Goal: Information Seeking & Learning: Learn about a topic

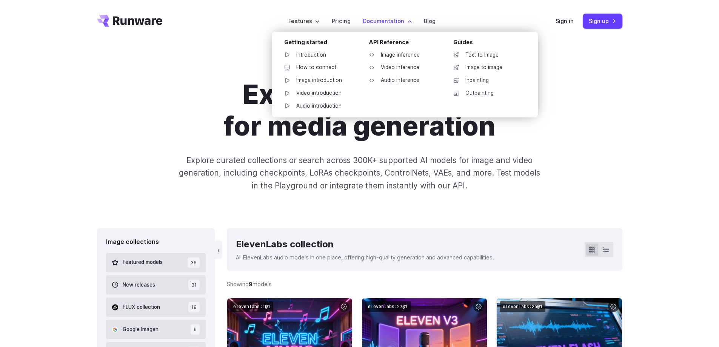
click at [390, 21] on label "Documentation" at bounding box center [387, 21] width 49 height 9
click at [402, 59] on link "Image inference" at bounding box center [402, 54] width 79 height 11
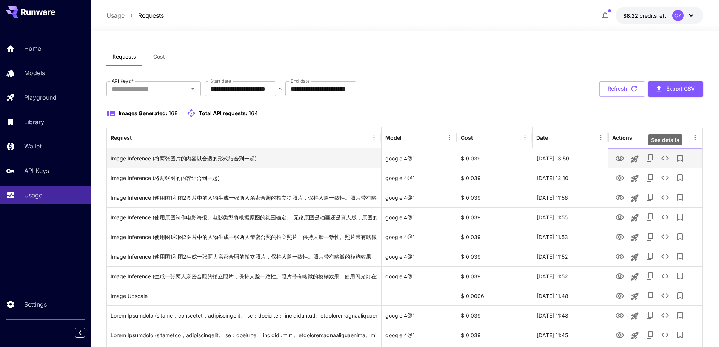
click at [476, 159] on icon "See details" at bounding box center [665, 158] width 8 height 5
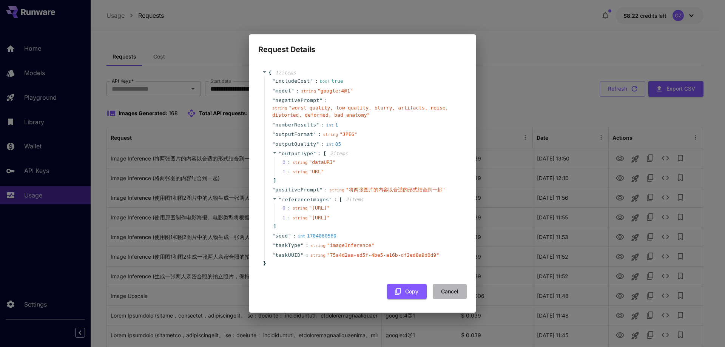
click at [445, 299] on button "Cancel" at bounding box center [450, 291] width 34 height 15
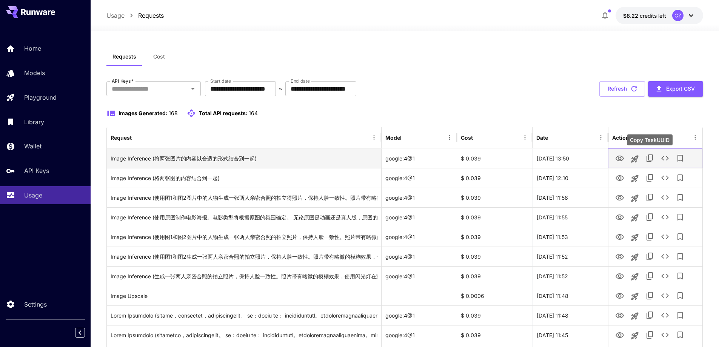
click at [476, 159] on icon "Copy TaskUUID" at bounding box center [650, 158] width 6 height 8
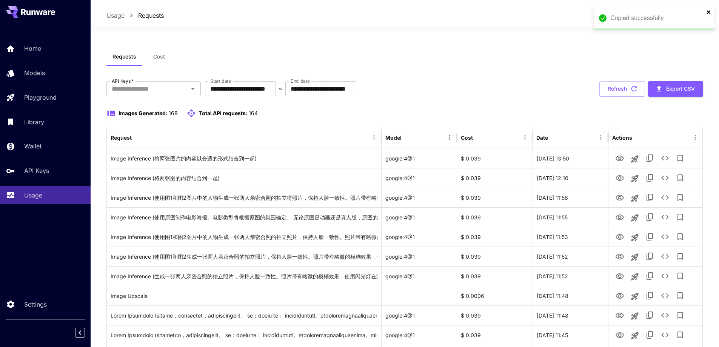
click at [476, 11] on icon "close" at bounding box center [708, 12] width 5 height 6
